Goal: Task Accomplishment & Management: Complete application form

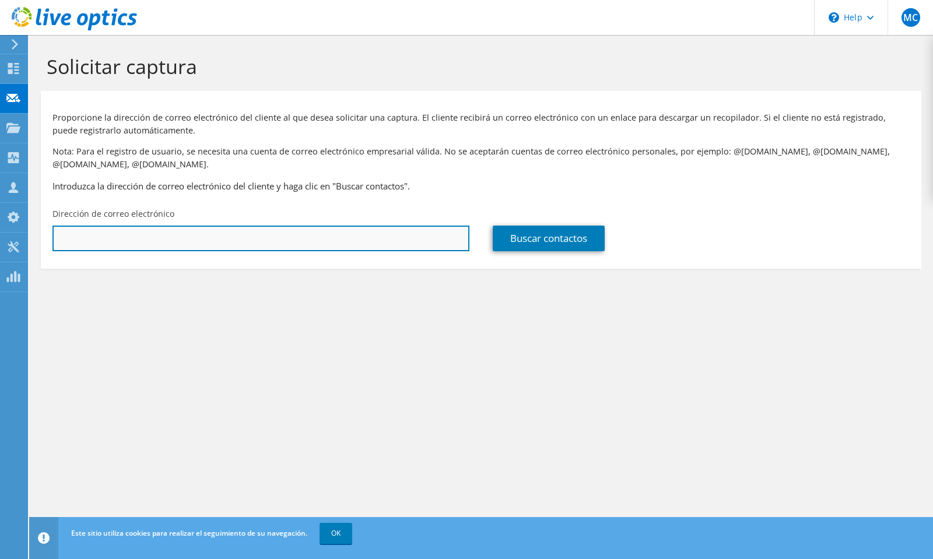
click at [256, 236] on input "text" at bounding box center [260, 239] width 417 height 26
paste input "rocio.martinez@implanchihuahua.org"
type input "rocio.martinez@implanchihuahua.org"
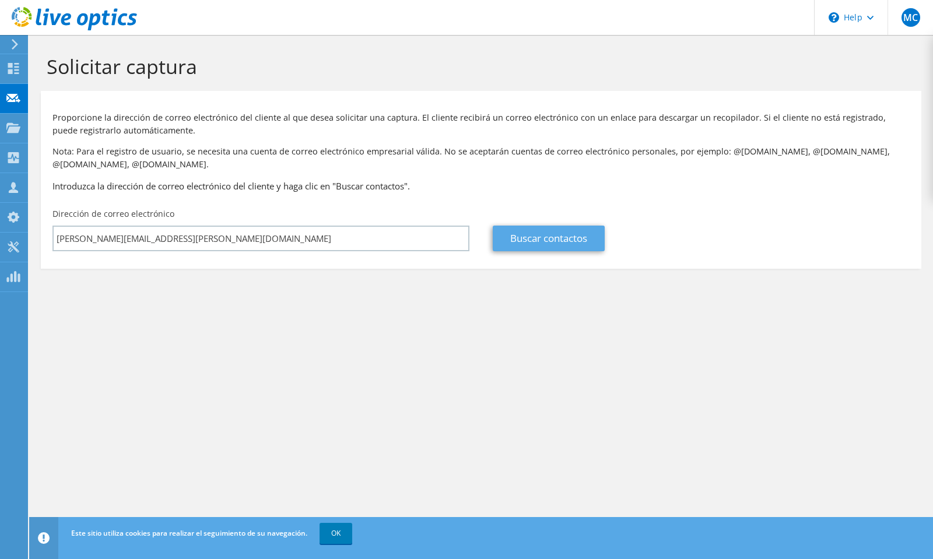
click at [572, 240] on link "Buscar contactos" at bounding box center [549, 239] width 112 height 26
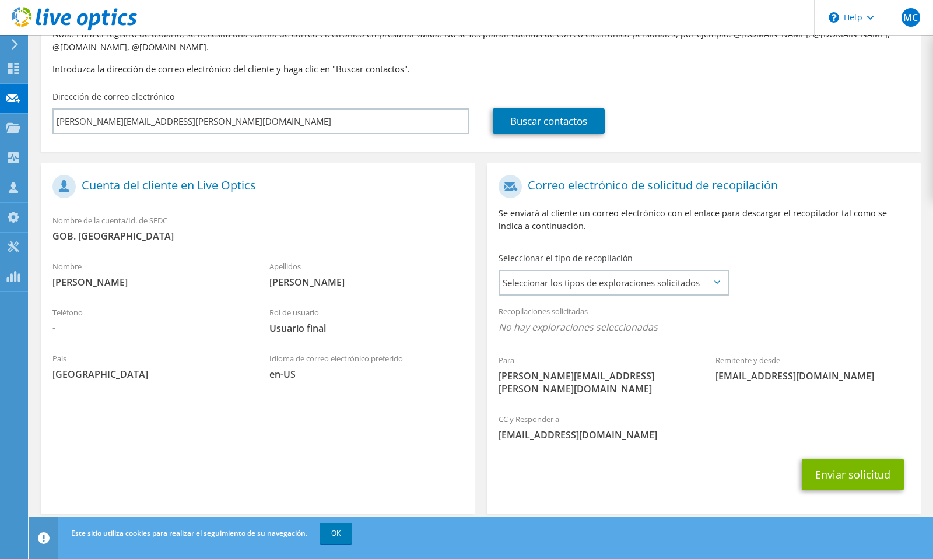
scroll to position [117, 0]
click at [652, 283] on span "Seleccionar los tipos de exploraciones solicitados" at bounding box center [614, 283] width 228 height 23
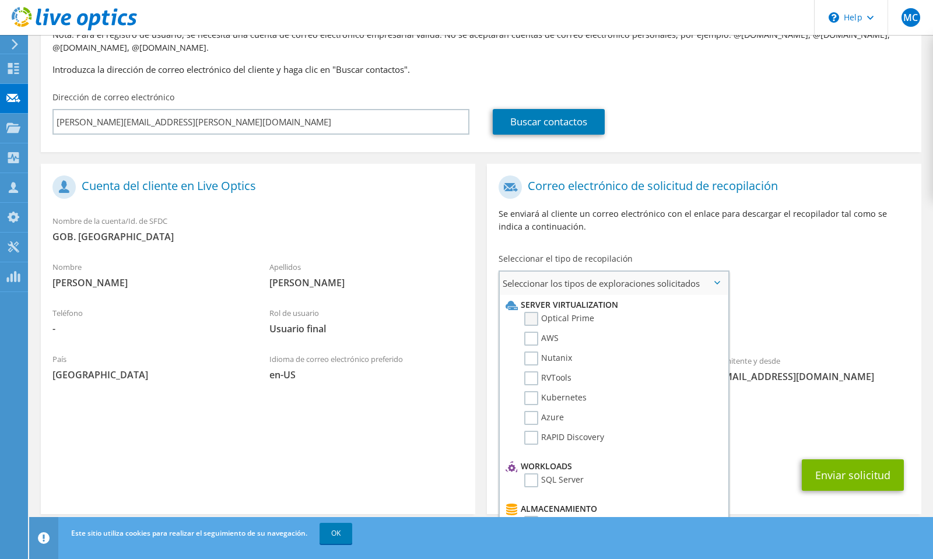
click at [573, 318] on label "Optical Prime" at bounding box center [559, 319] width 70 height 14
click at [0, 0] on input "Optical Prime" at bounding box center [0, 0] width 0 height 0
click at [855, 463] on button "Enviar solicitud" at bounding box center [853, 478] width 102 height 31
